Goal: Navigation & Orientation: Find specific page/section

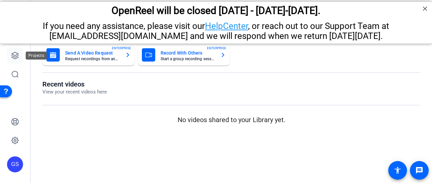
click at [13, 56] on icon at bounding box center [15, 56] width 8 height 8
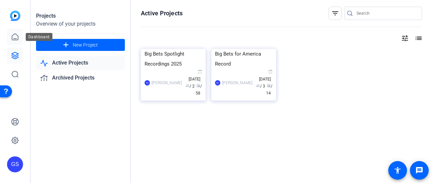
click at [17, 33] on icon at bounding box center [15, 37] width 8 height 8
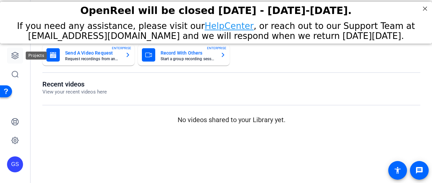
click at [15, 60] on link at bounding box center [15, 56] width 16 height 16
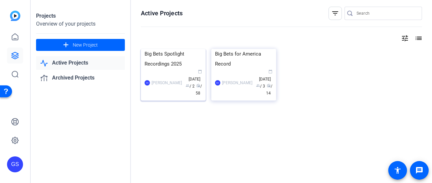
click at [160, 97] on div "[PERSON_NAME] calendar_today [DATE] group / 2 radio / 58" at bounding box center [172, 83] width 57 height 28
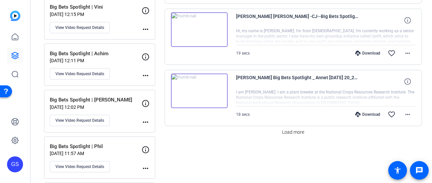
scroll to position [566, 0]
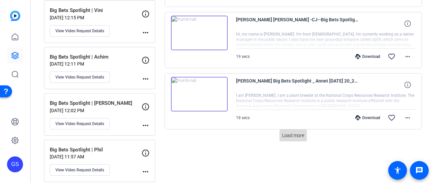
click at [283, 136] on span "Load more" at bounding box center [293, 135] width 22 height 7
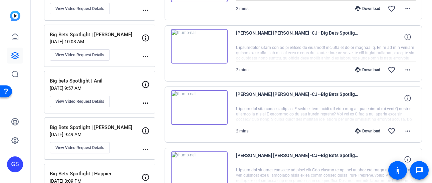
scroll to position [123, 0]
